Goal: Navigation & Orientation: Understand site structure

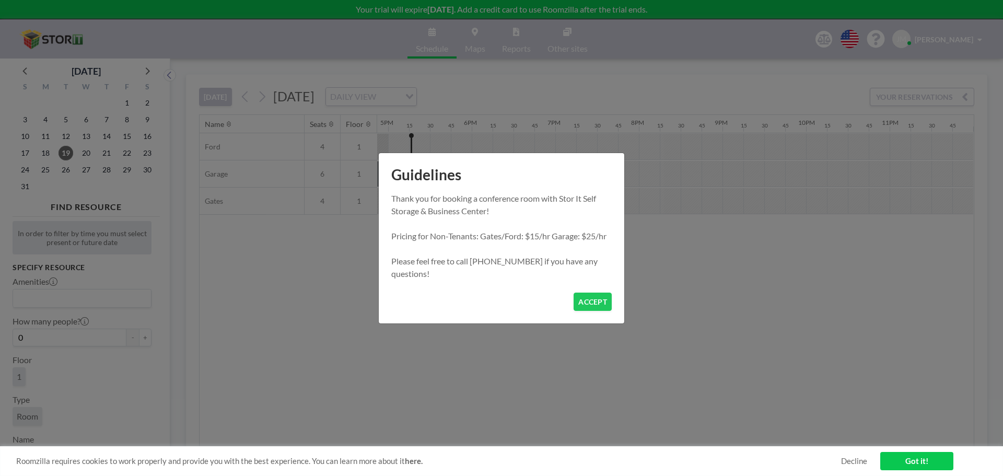
scroll to position [0, 1411]
click at [914, 464] on link "Got it!" at bounding box center [916, 461] width 73 height 18
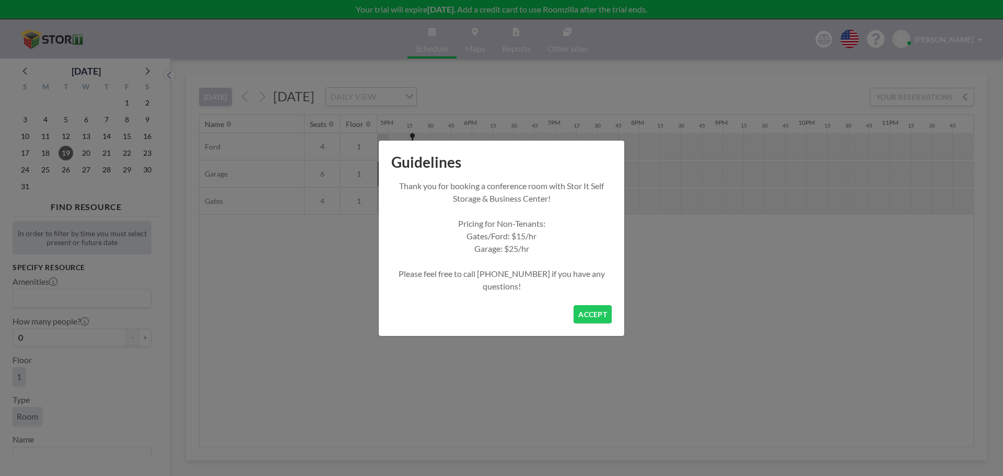
click at [862, 281] on div "Guidelines Thank you for booking a conference room with Stor It Self Storage & …" at bounding box center [501, 238] width 1003 height 476
click at [590, 312] on button "ACCEPT" at bounding box center [593, 314] width 38 height 18
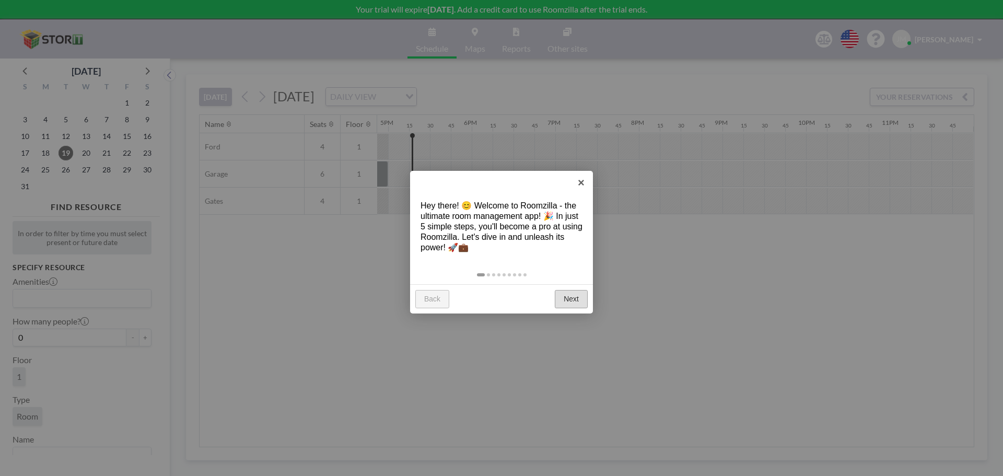
click at [569, 297] on link "Next" at bounding box center [571, 299] width 33 height 19
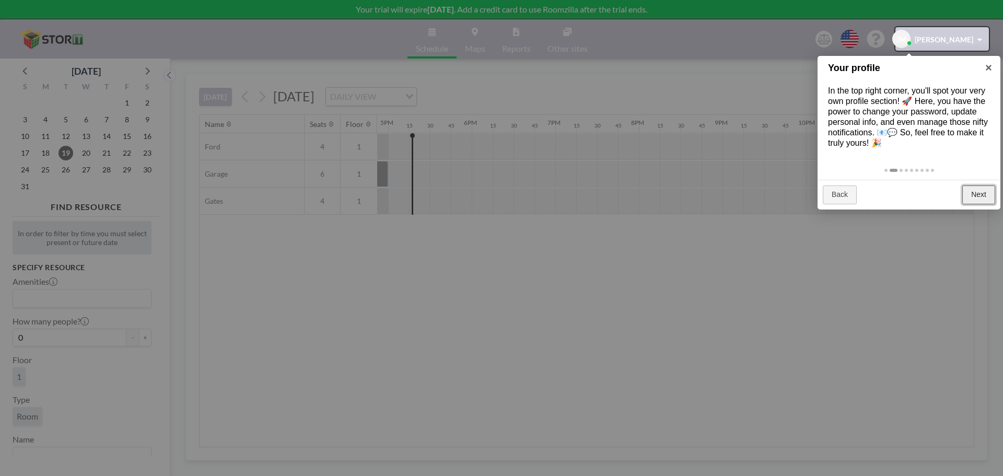
click at [971, 190] on link "Next" at bounding box center [979, 194] width 33 height 19
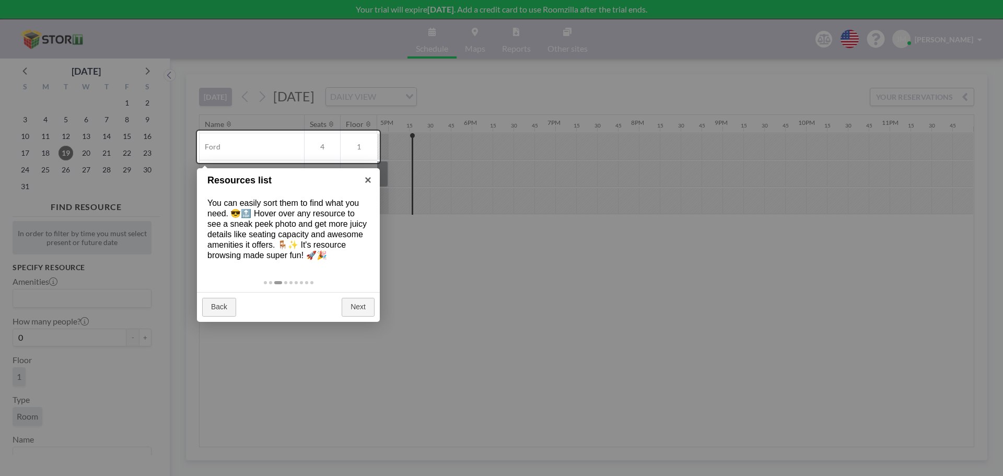
click at [890, 256] on div at bounding box center [501, 238] width 1003 height 476
click at [364, 305] on link "Next" at bounding box center [358, 307] width 33 height 19
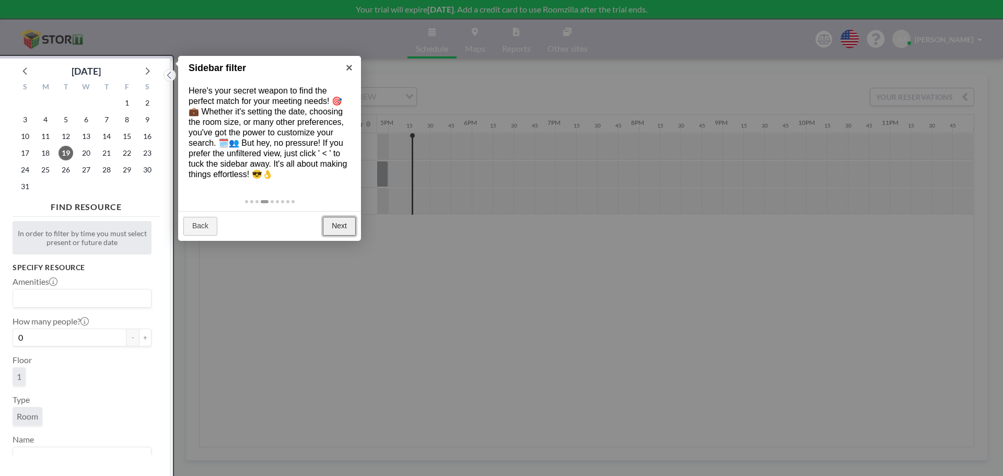
scroll to position [3, 0]
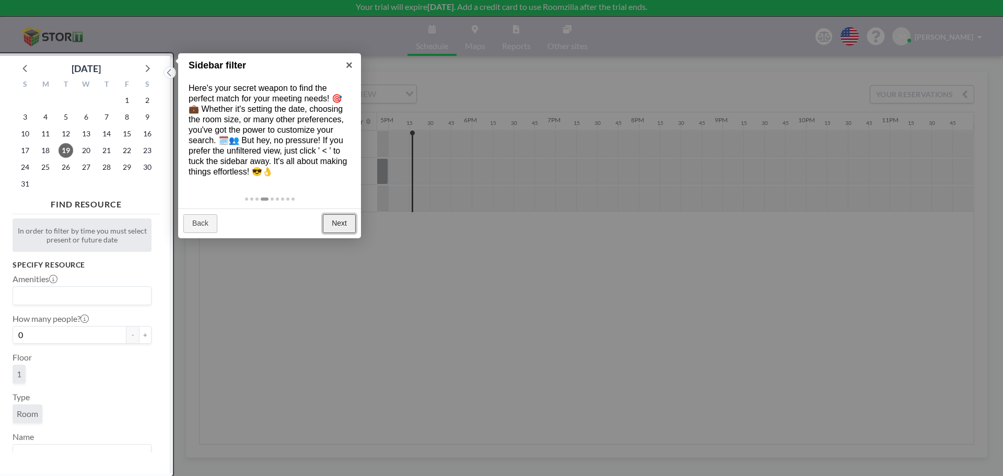
click at [340, 218] on link "Next" at bounding box center [339, 223] width 33 height 19
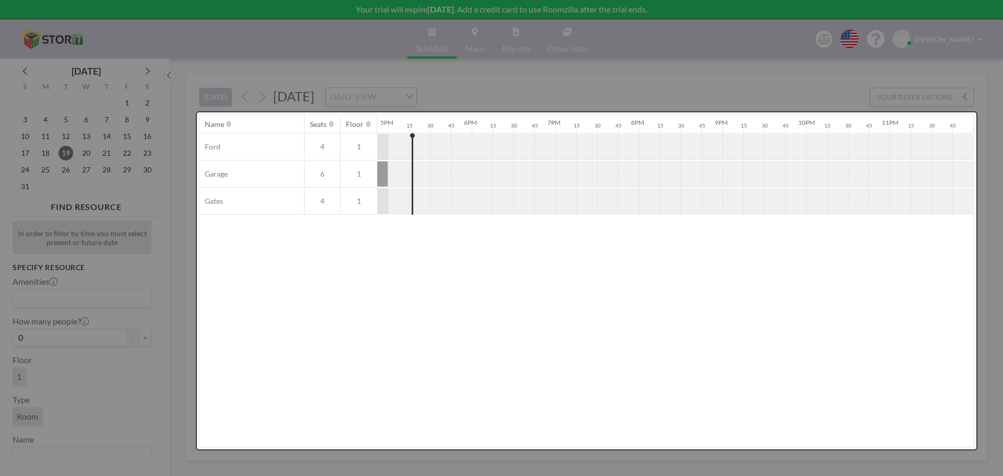
scroll to position [0, 0]
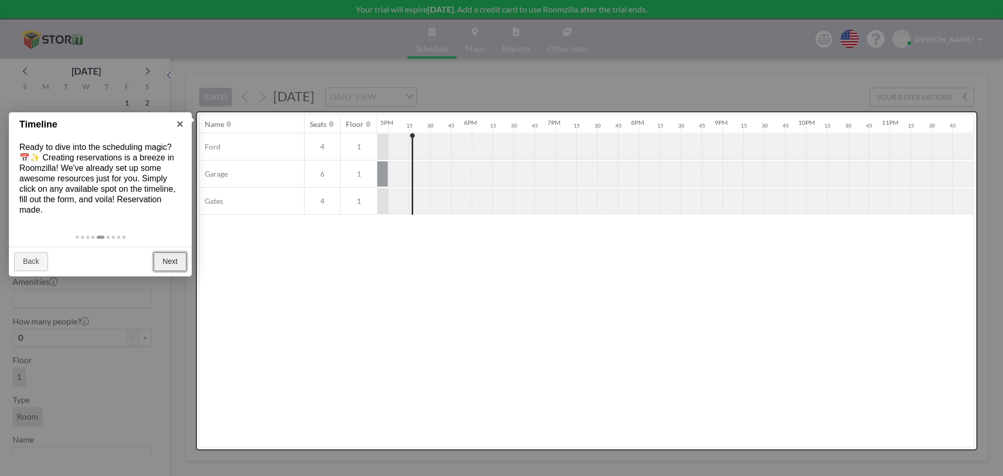
click at [172, 261] on link "Next" at bounding box center [170, 261] width 33 height 19
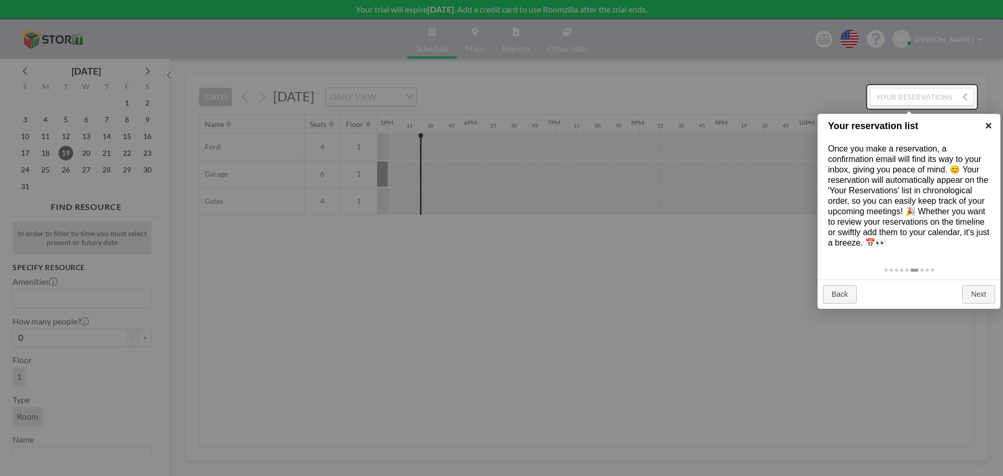
click at [987, 126] on link "×" at bounding box center [989, 126] width 24 height 24
